Goal: Information Seeking & Learning: Learn about a topic

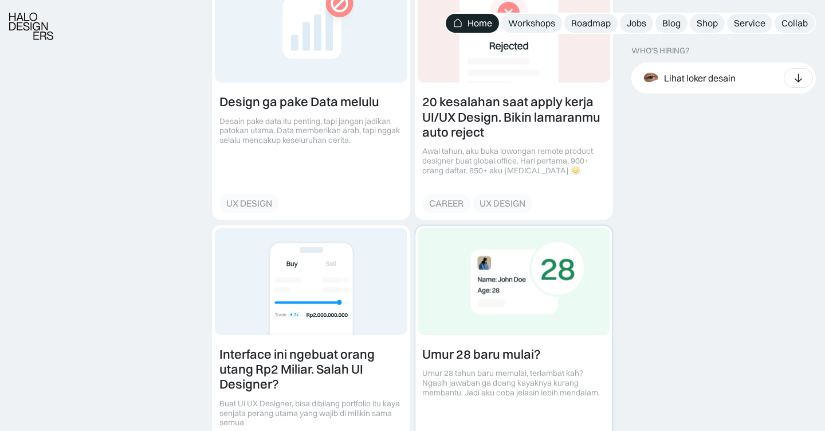
scroll to position [1343, 0]
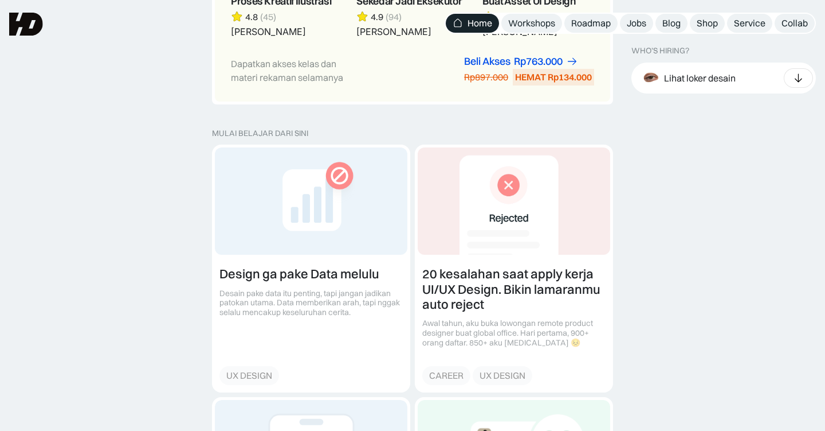
scroll to position [1155, 0]
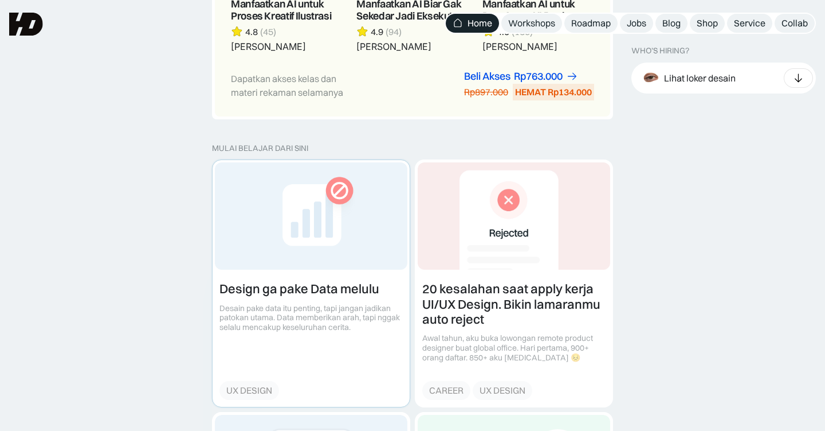
click at [303, 283] on link at bounding box center [311, 283] width 197 height 246
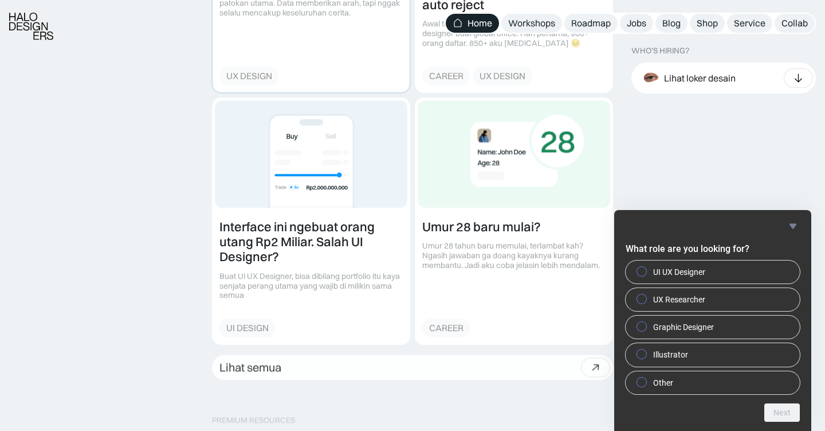
scroll to position [1470, 0]
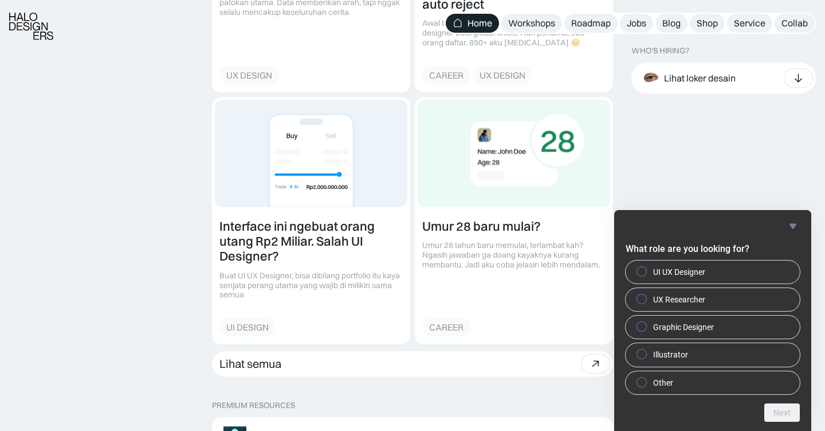
click at [792, 226] on icon "Hide survey" at bounding box center [793, 225] width 7 height 5
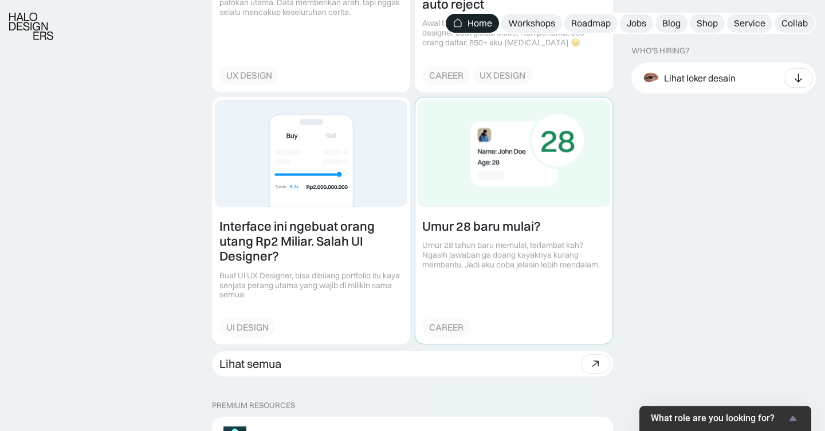
click at [523, 255] on link at bounding box center [514, 220] width 197 height 246
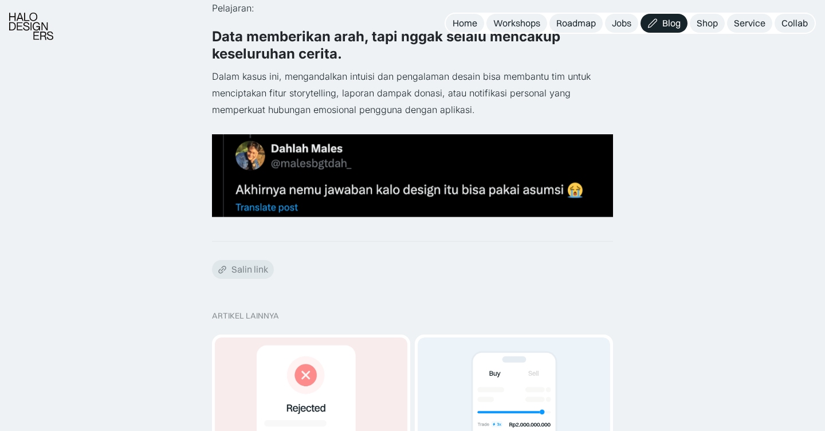
scroll to position [878, 0]
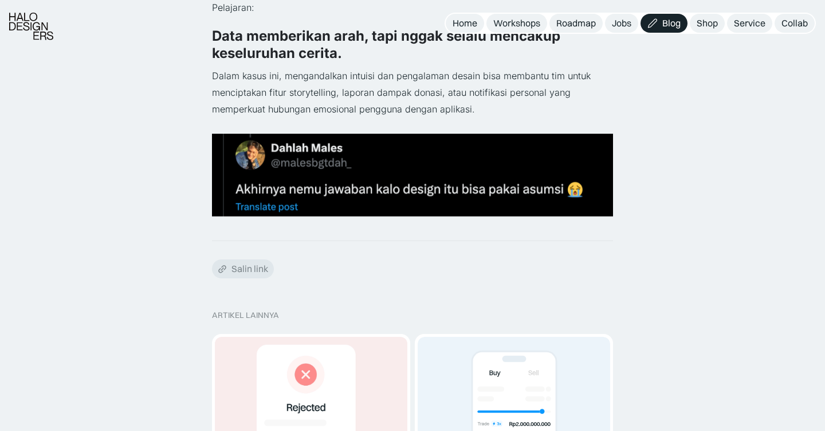
click at [178, 253] on div "Kembali Design ga pake Data melulu UX Design · 5 Menit Contoh Kasus: Sebuah tim…" at bounding box center [412, 220] width 825 height 2196
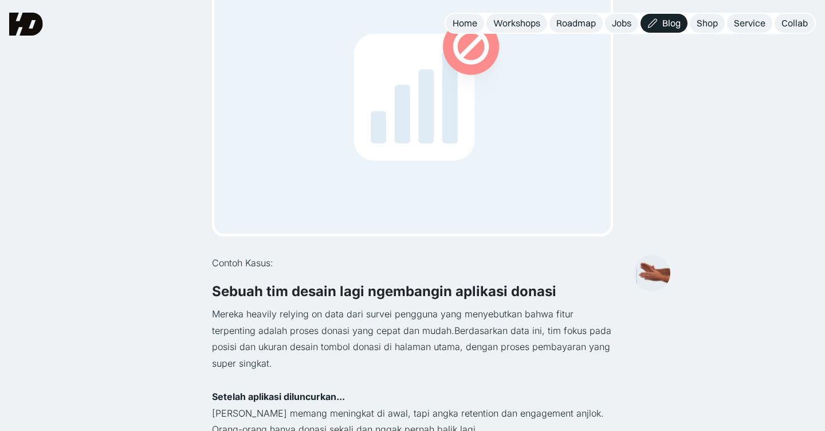
scroll to position [176, 0]
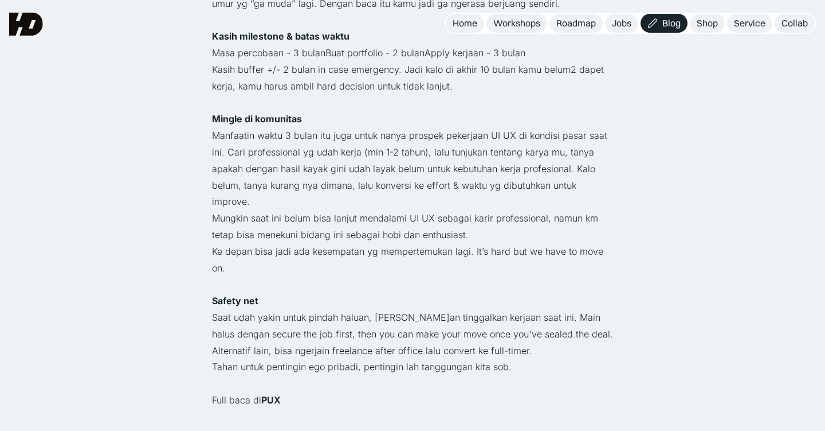
scroll to position [718, 0]
click at [261, 309] on p "Saat udah yakin untuk pindah haluan, [PERSON_NAME]an tinggalkan kerjaan saat in…" at bounding box center [412, 333] width 401 height 49
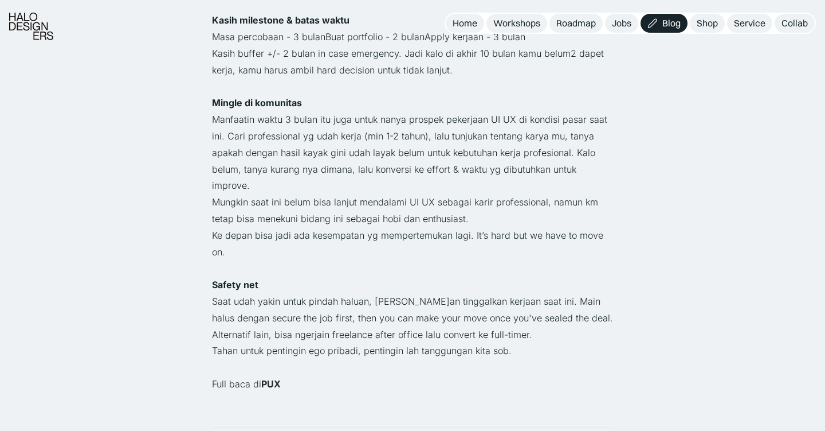
scroll to position [735, 0]
